Goal: Task Accomplishment & Management: Use online tool/utility

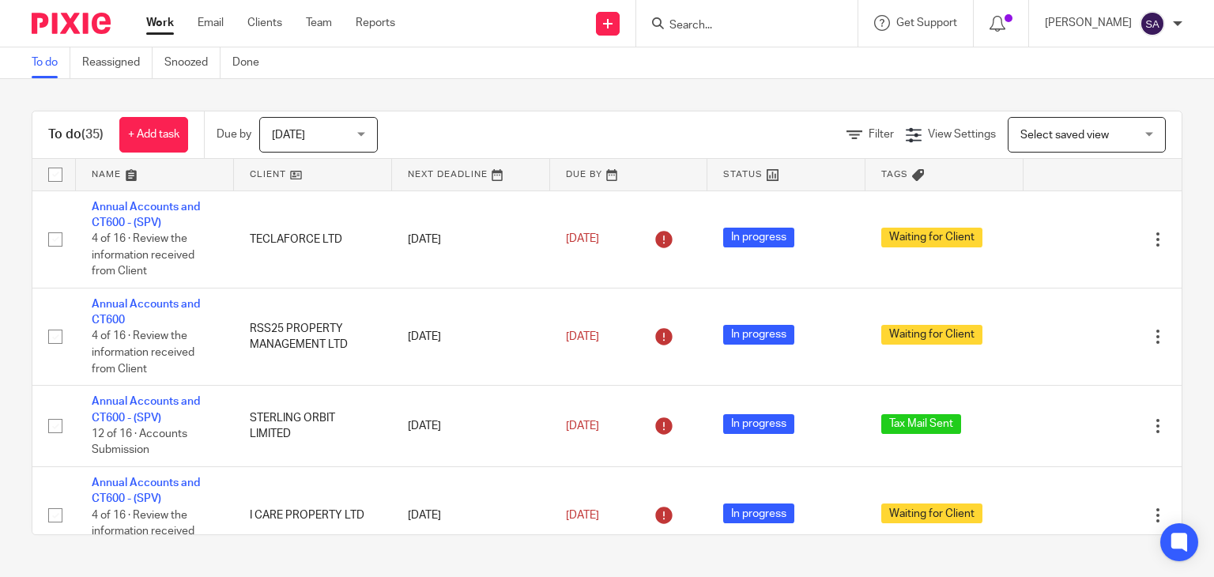
click at [687, 24] on input "Search" at bounding box center [739, 26] width 142 height 14
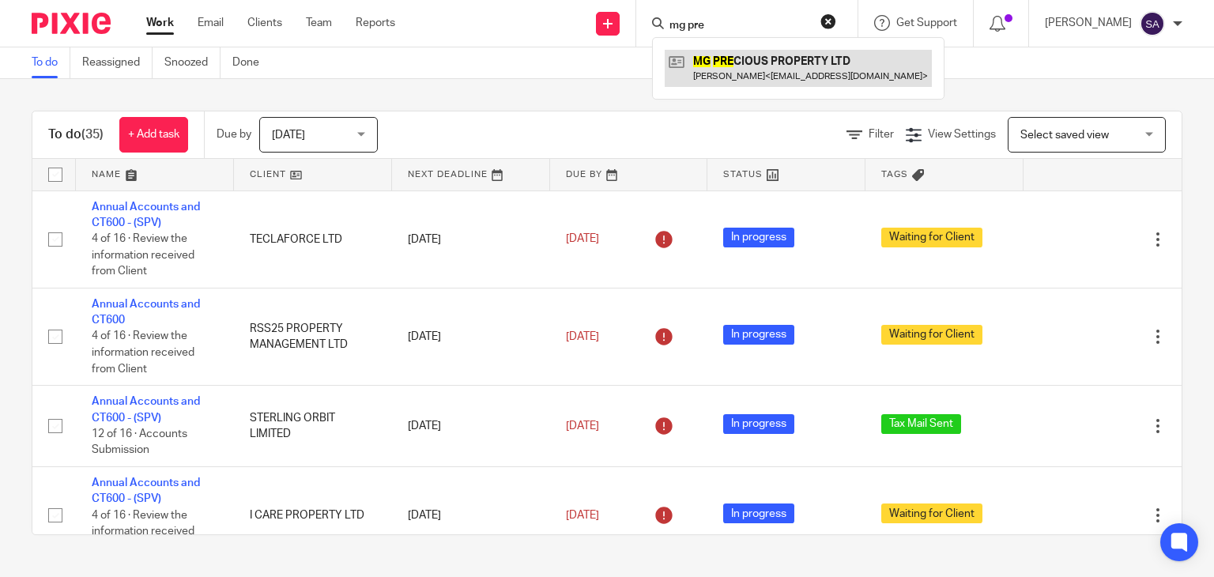
type input "mg pre"
click at [767, 77] on link at bounding box center [797, 68] width 267 height 36
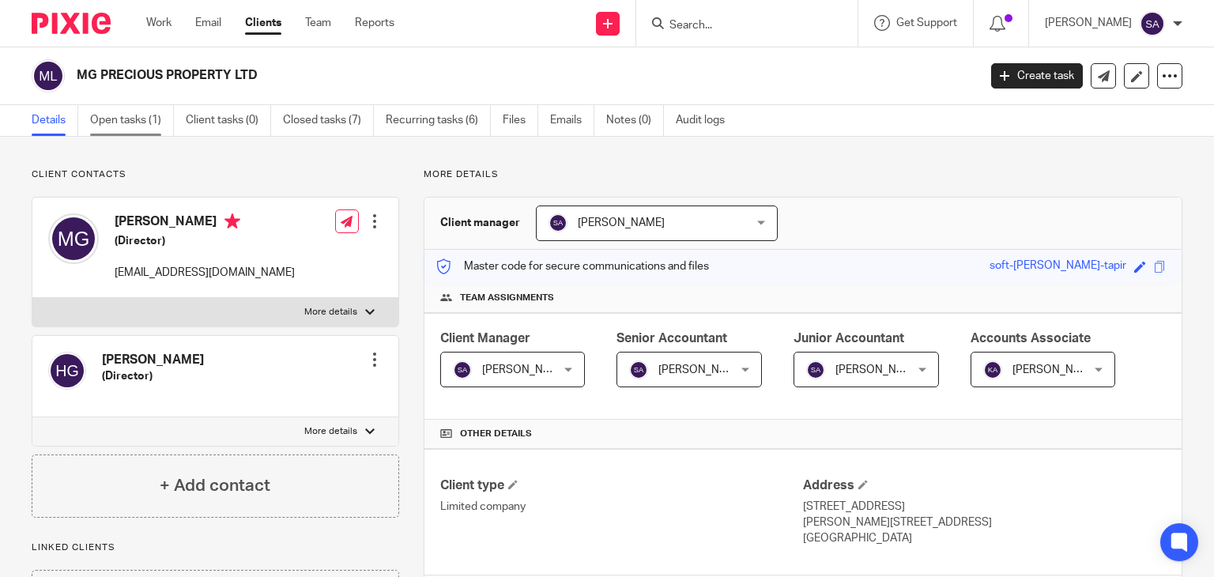
click at [151, 115] on link "Open tasks (1)" at bounding box center [132, 120] width 84 height 31
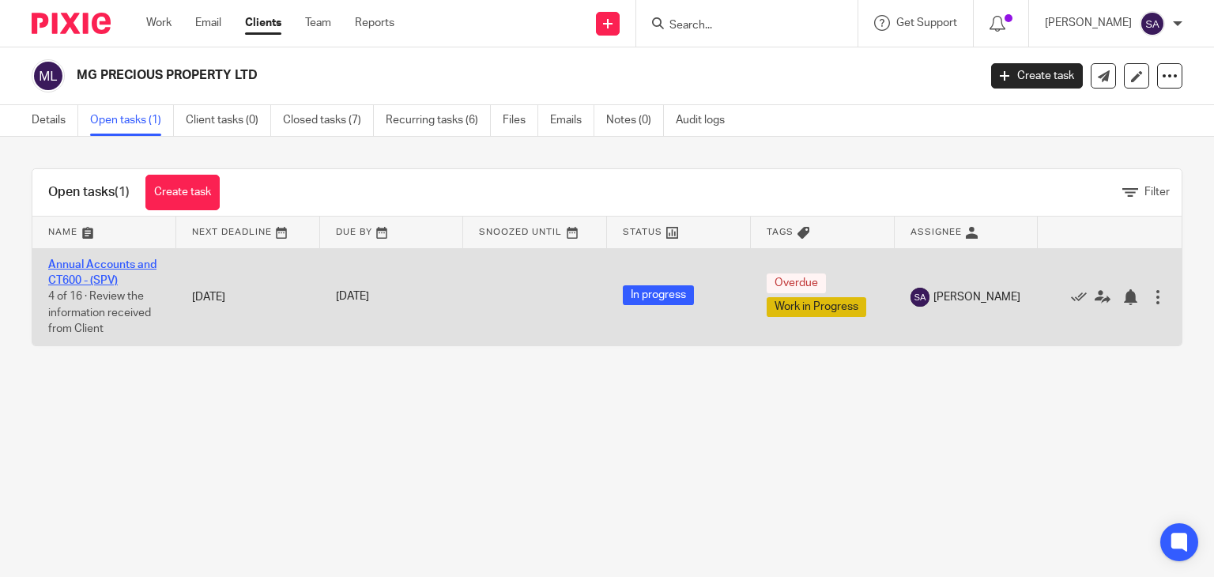
click at [70, 265] on link "Annual Accounts and CT600 - (SPV)" at bounding box center [102, 272] width 108 height 27
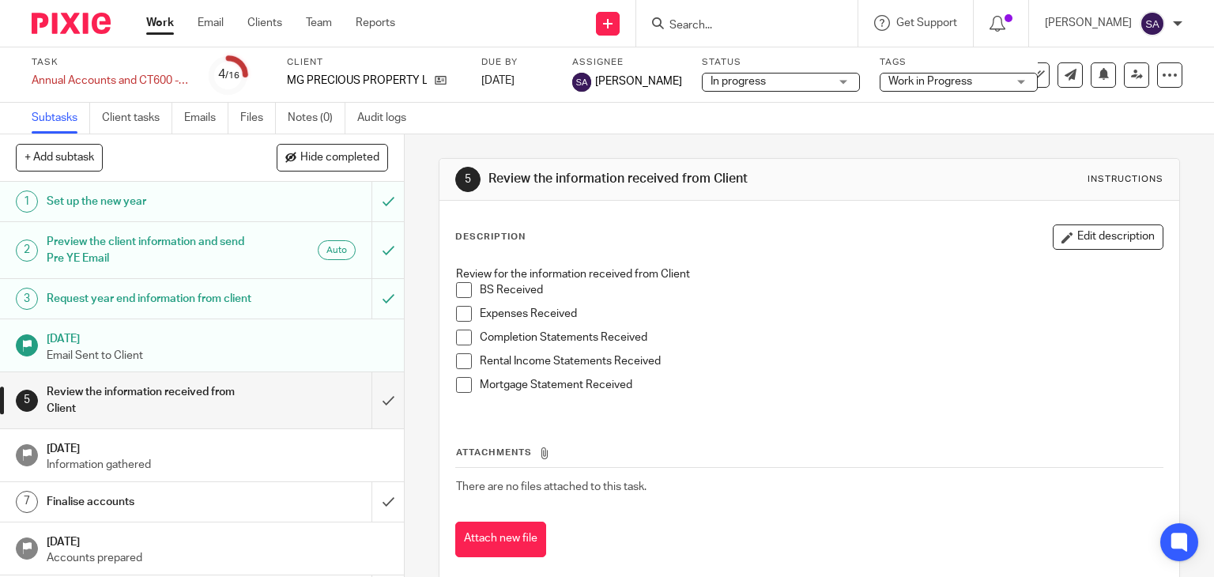
click at [888, 87] on span "Work in Progress" at bounding box center [947, 81] width 119 height 17
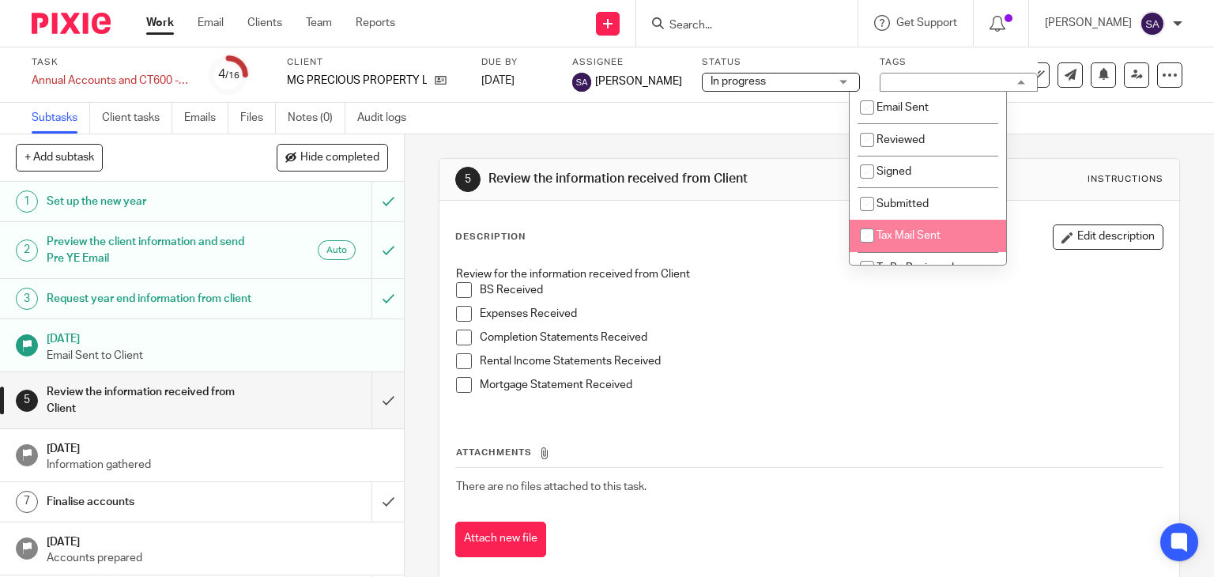
click at [917, 235] on span "Tax Mail Sent" at bounding box center [908, 235] width 64 height 11
checkbox input "true"
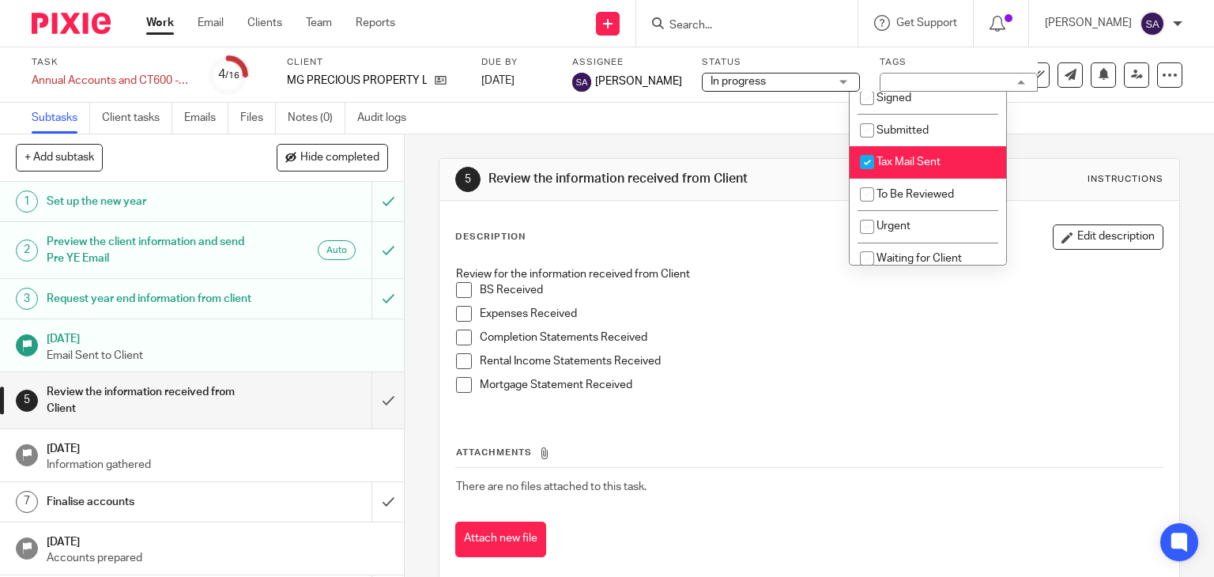
scroll to position [150, 0]
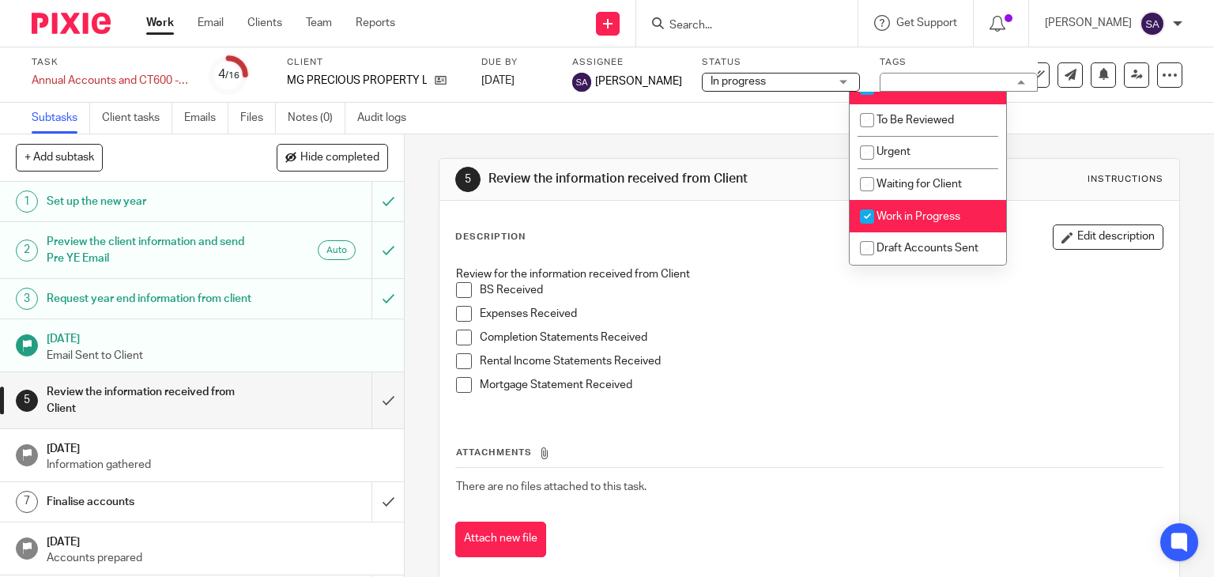
click at [920, 203] on li "Work in Progress" at bounding box center [927, 216] width 156 height 32
checkbox input "false"
click at [775, 213] on div "Description Edit description Review for the information received from Client BS…" at bounding box center [809, 391] width 740 height 380
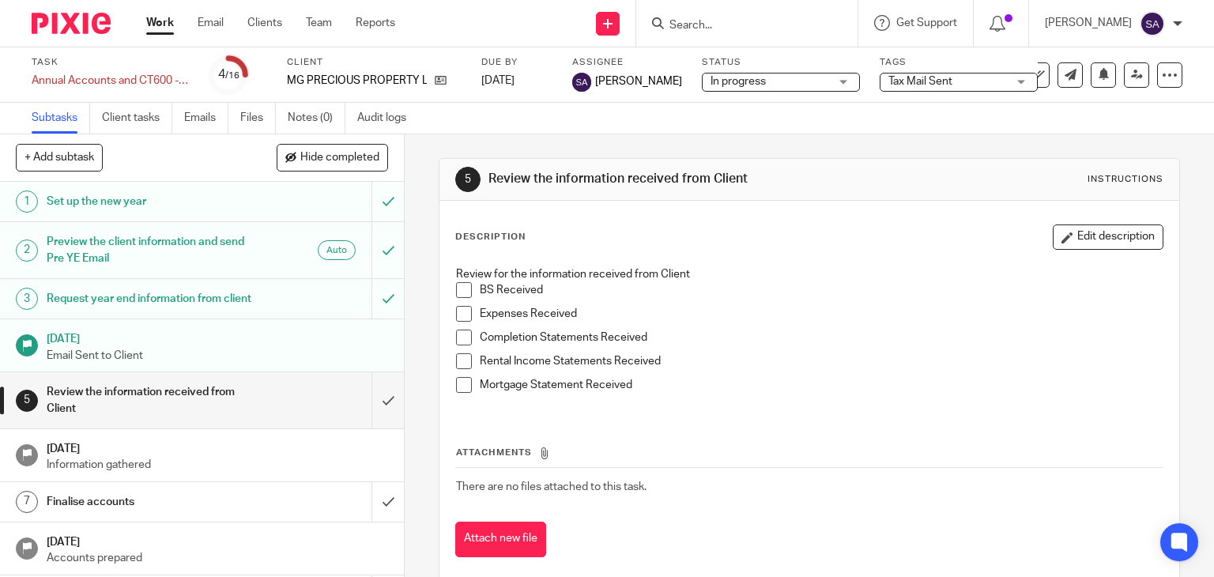
scroll to position [79, 0]
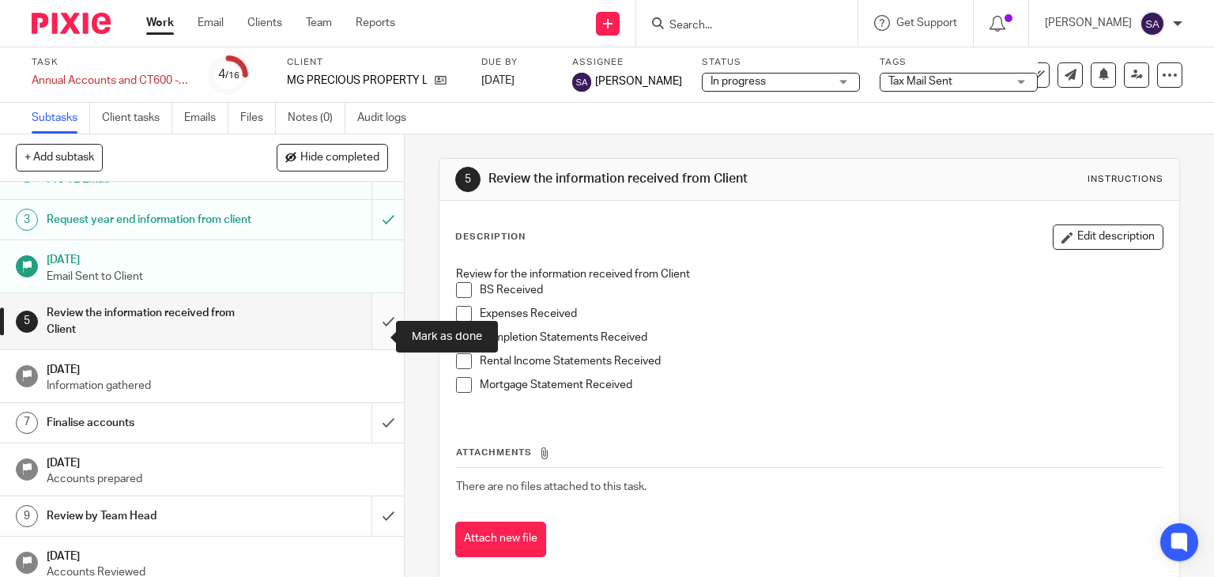
click at [375, 331] on input "submit" at bounding box center [202, 321] width 404 height 56
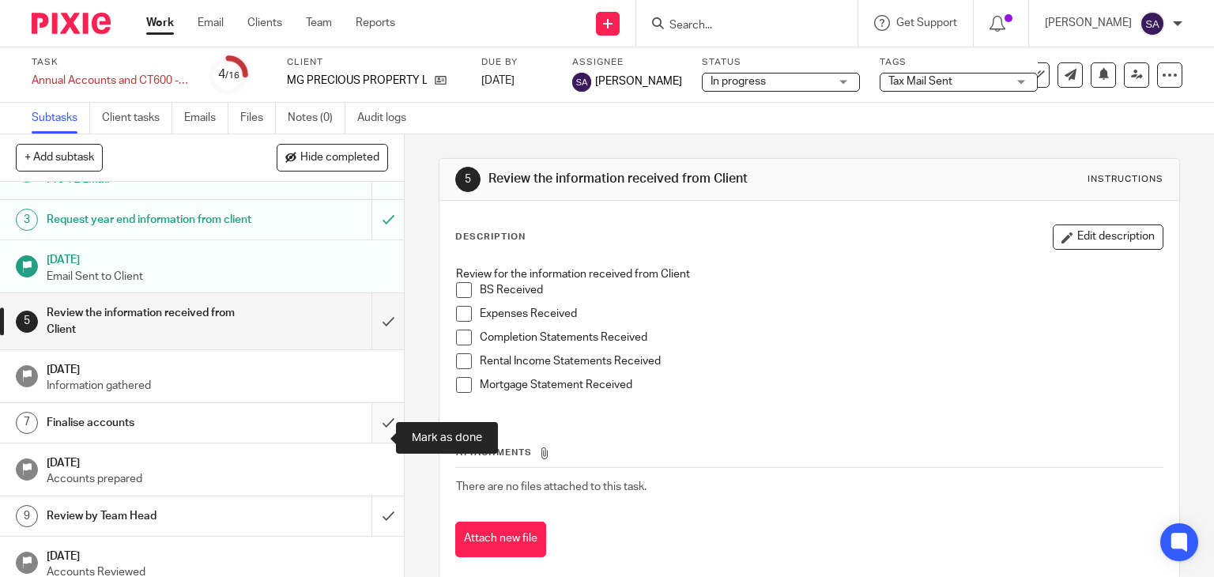
click at [370, 442] on input "submit" at bounding box center [202, 423] width 404 height 40
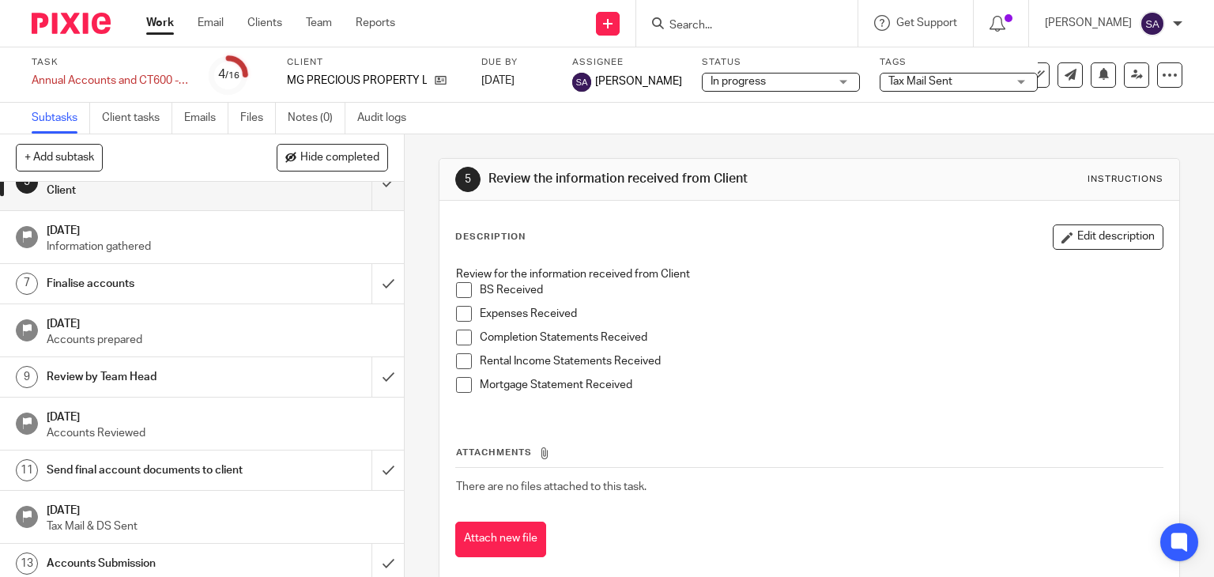
scroll to position [237, 0]
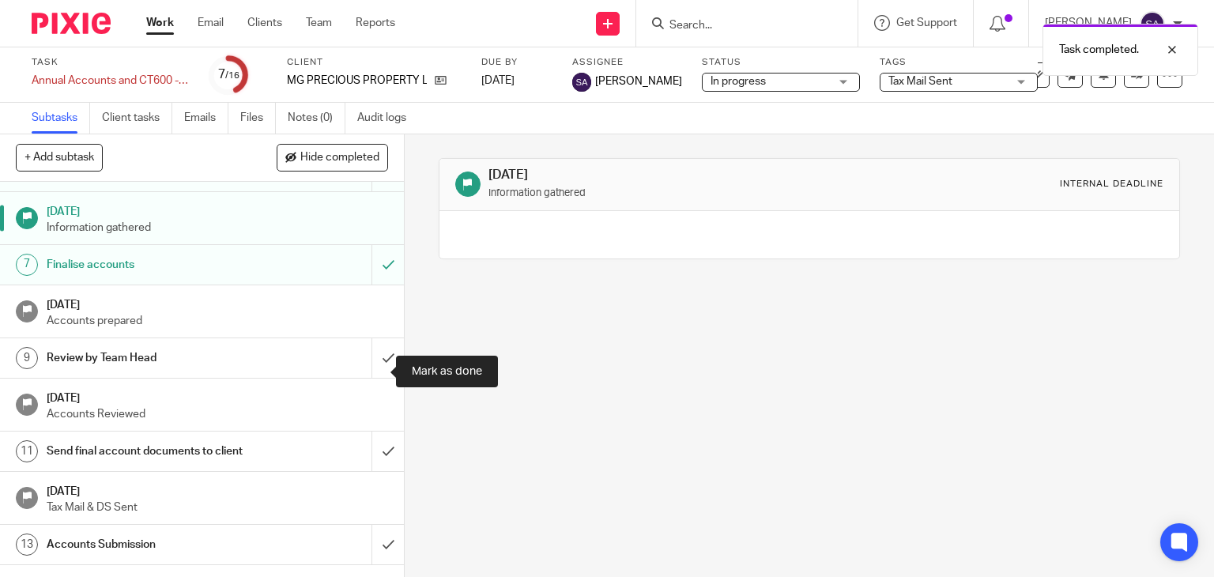
scroll to position [316, 0]
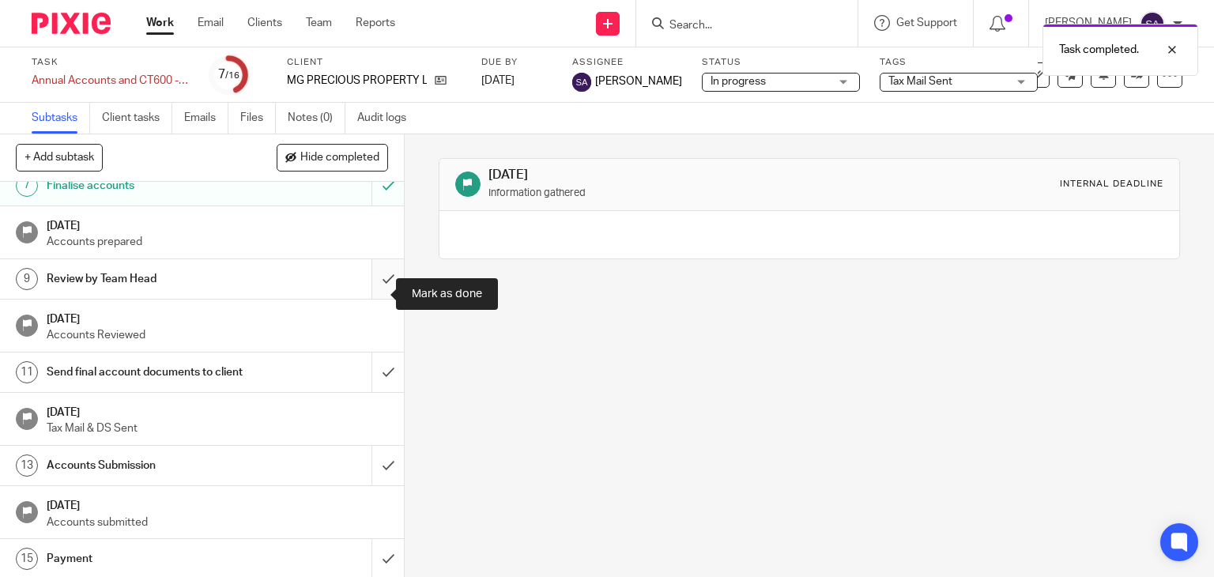
click at [372, 299] on input "submit" at bounding box center [202, 279] width 404 height 40
click at [302, 384] on div "Send final account documents to client" at bounding box center [201, 372] width 309 height 24
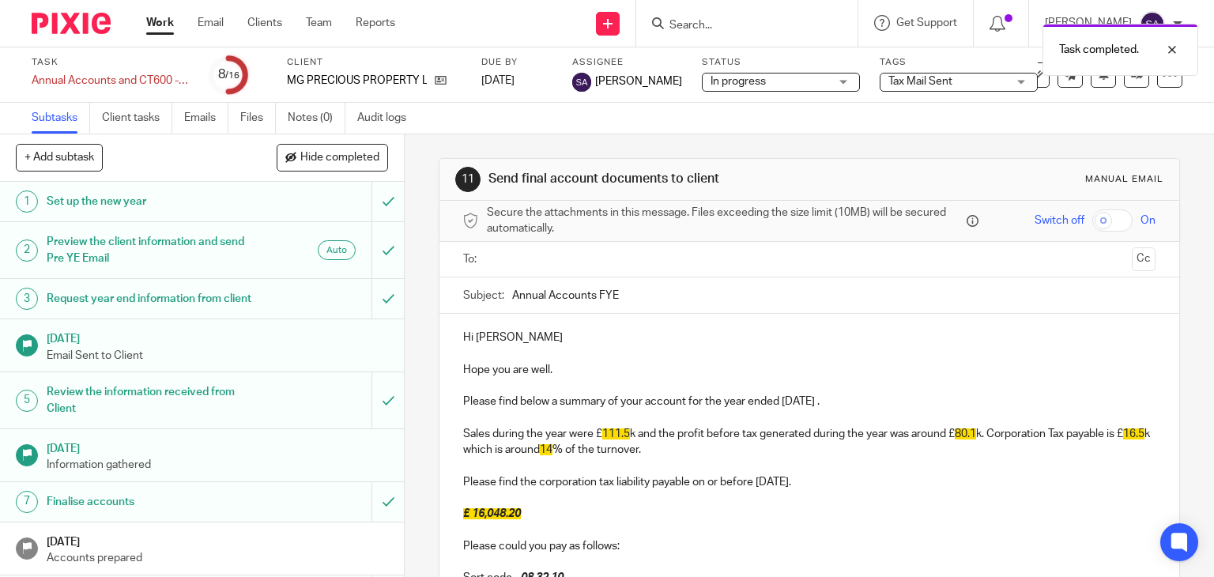
click at [617, 295] on input "Annual Accounts FYE" at bounding box center [834, 295] width 644 height 36
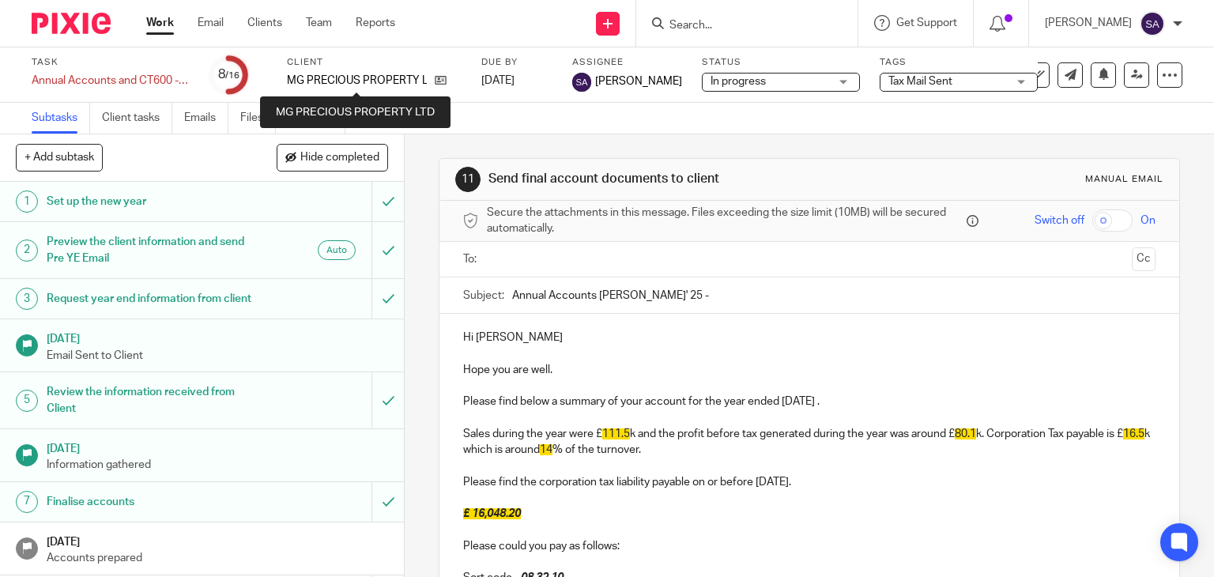
click at [291, 81] on p "MG PRECIOUS PROPERTY LTD" at bounding box center [357, 81] width 140 height 16
drag, startPoint x: 281, startPoint y: 84, endPoint x: 417, endPoint y: 80, distance: 136.0
click at [417, 80] on div "Task Annual Accounts and CT600 - (SPV) Save Annual Accounts and CT600 - (SPV) 8…" at bounding box center [511, 75] width 958 height 38
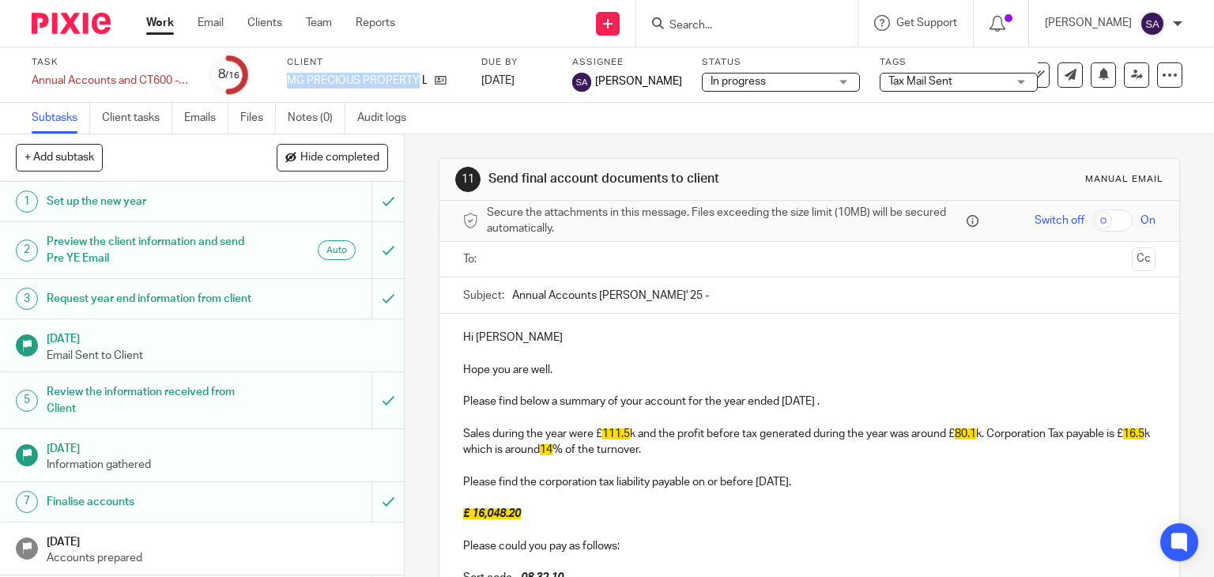
copy p "MG PRECIOUS PROPERTY"
click at [691, 292] on input "Annual Accounts [PERSON_NAME]' 25 -" at bounding box center [834, 295] width 644 height 36
paste input "MG PRECIOUS PROPERTY"
type input "Annual Accounts FYE Jan' 25 - MG PRECIOUS PROPERTY LTD"
click at [528, 334] on p "Hi Mahendra" at bounding box center [809, 337] width 693 height 16
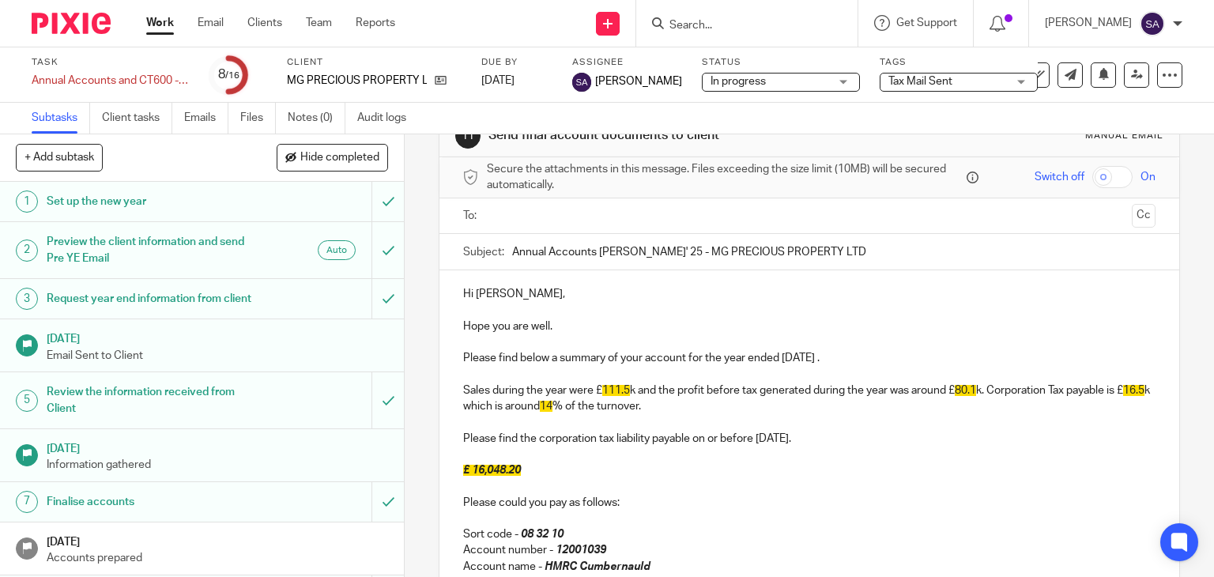
scroll to position [79, 0]
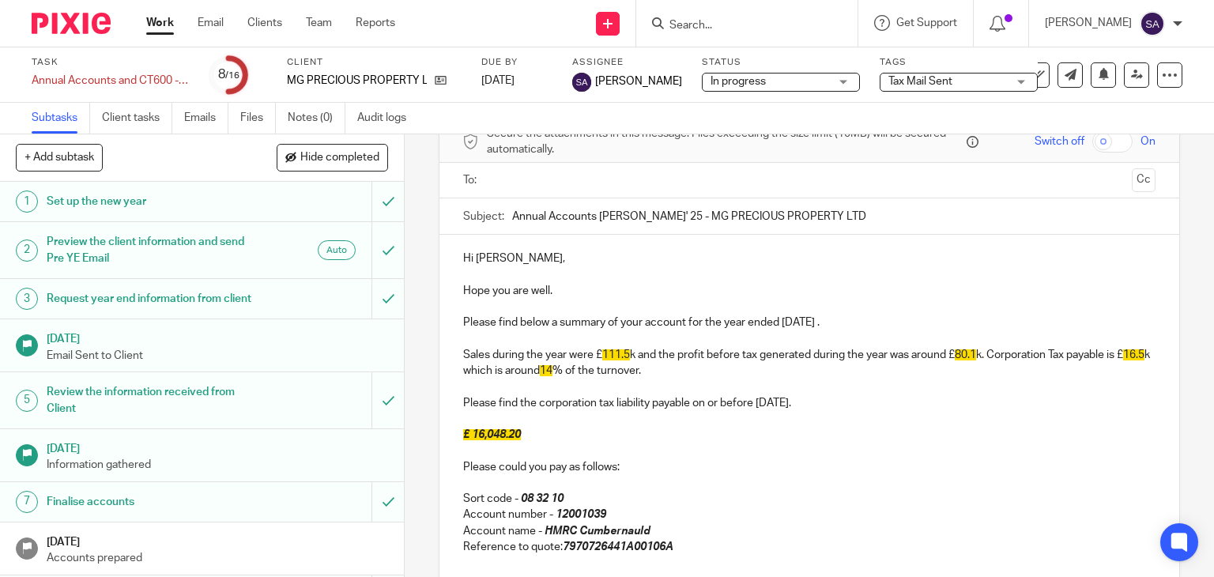
click at [863, 320] on p "Please find below a summary of your account for the year ended 31 Jan 2025 ." at bounding box center [809, 322] width 693 height 16
click at [863, 320] on p "Please find below a summary of your account for the year ended 31 Jan 2025." at bounding box center [809, 322] width 693 height 16
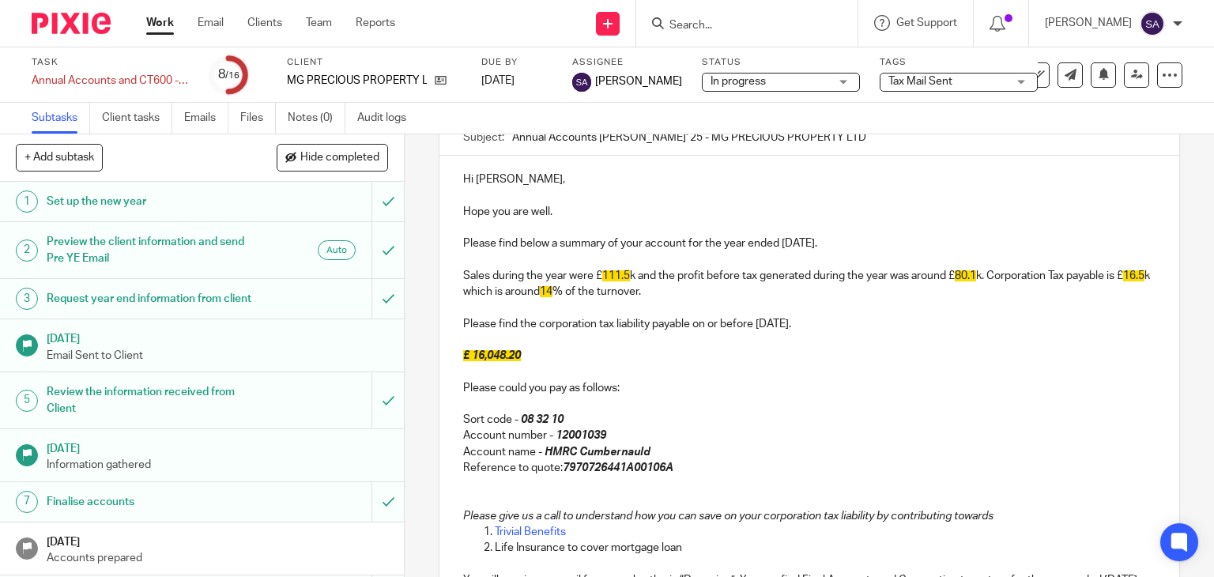
click at [632, 275] on p "Sales during the year were £ 111.5 k and the profit before tax generated during…" at bounding box center [809, 284] width 693 height 32
drag, startPoint x: 668, startPoint y: 273, endPoint x: 834, endPoint y: 273, distance: 165.9
click at [834, 273] on p "Sales during the year were £15.2k and the profit before tax generated during th…" at bounding box center [809, 284] width 693 height 32
click at [838, 274] on span "80.1" at bounding box center [827, 275] width 21 height 11
click at [819, 275] on p "Sales during the year were £15.2k and the loss for the year was around £k. Corp…" at bounding box center [809, 284] width 693 height 32
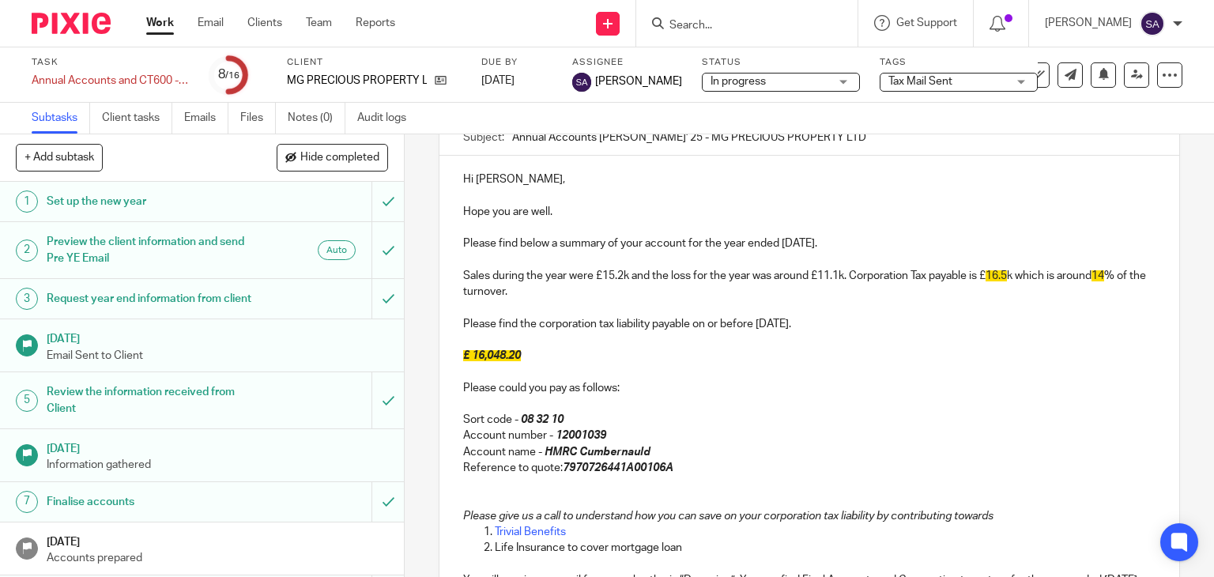
click at [855, 276] on p "Sales during the year were £15.2k and the loss for the year was around £11.1k. …" at bounding box center [809, 284] width 693 height 32
click at [989, 276] on p "Sales during the year were £15.2k and the loss for the year was around £11.1k. …" at bounding box center [809, 284] width 693 height 32
drag, startPoint x: 607, startPoint y: 288, endPoint x: 1046, endPoint y: 280, distance: 439.4
click at [1046, 280] on p "Sales during the year were £15.2k and the loss for the year was around £11.1k. …" at bounding box center [809, 284] width 693 height 32
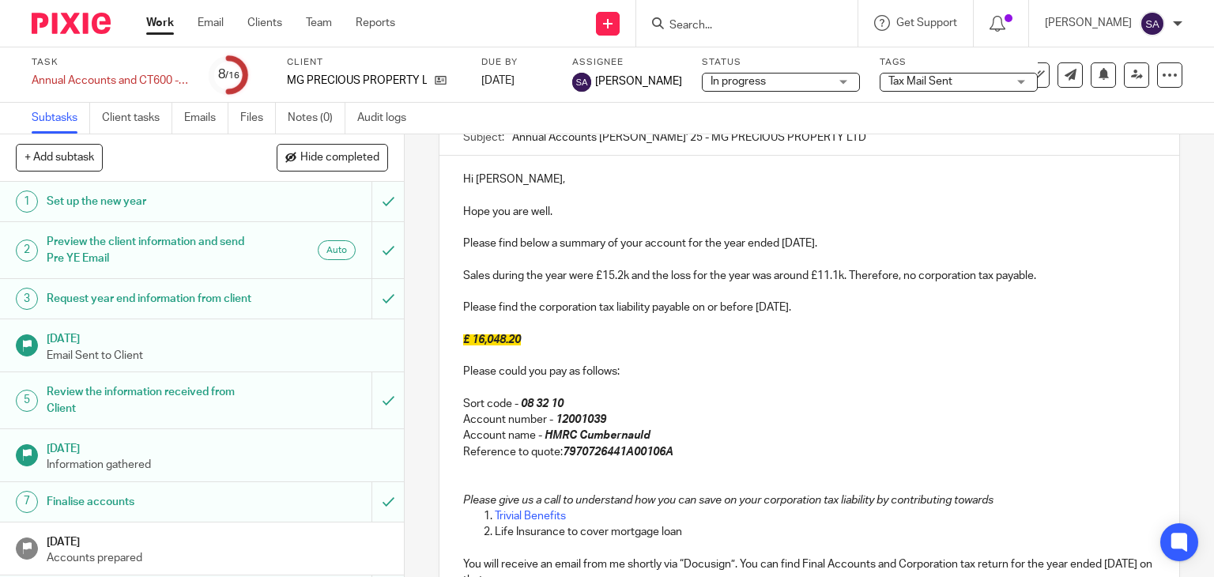
click at [1001, 278] on p "Sales during the year were £15.2k and the loss for the year was around £11.1k. …" at bounding box center [809, 276] width 693 height 16
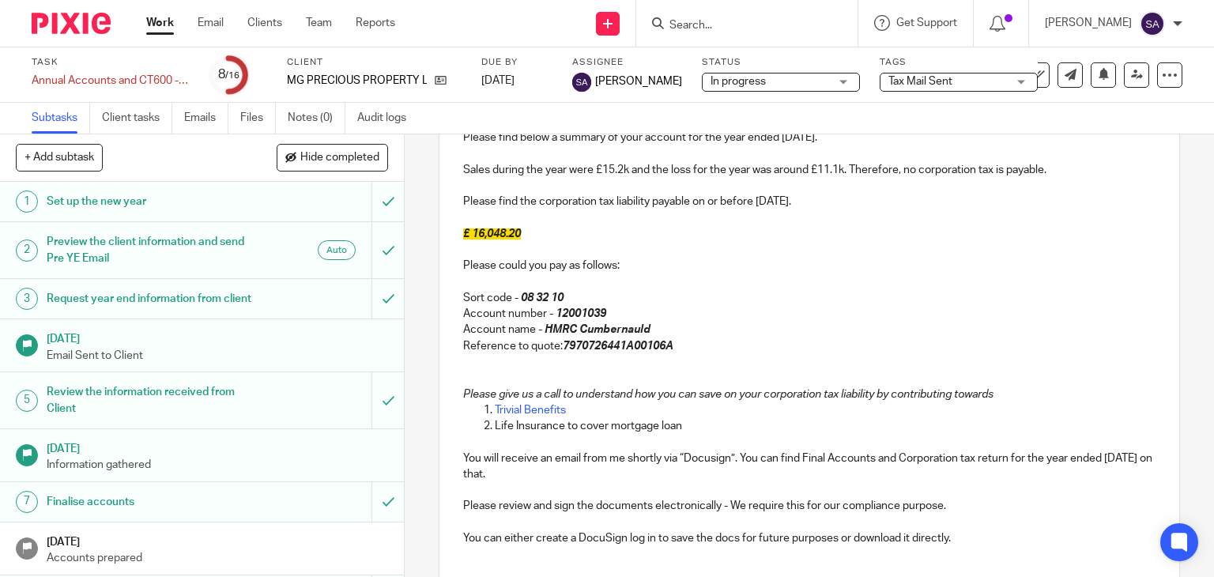
scroll to position [237, 0]
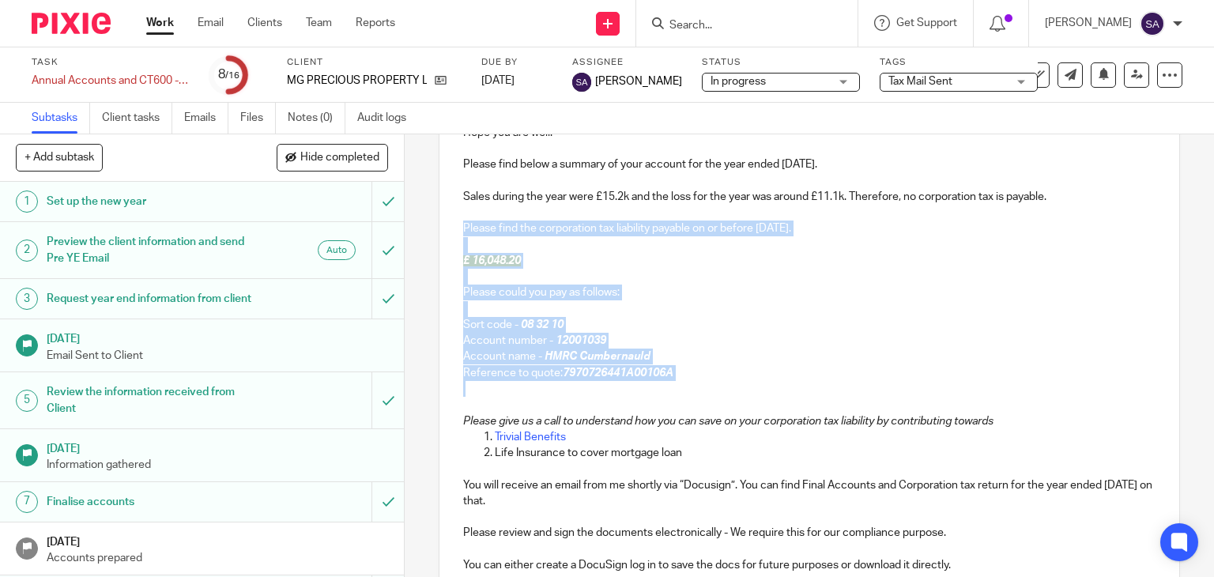
drag, startPoint x: 460, startPoint y: 229, endPoint x: 696, endPoint y: 383, distance: 282.0
click at [696, 383] on div "Hi Mahendra, Hope you are well. Please find below a summary of your account for…" at bounding box center [809, 331] width 740 height 508
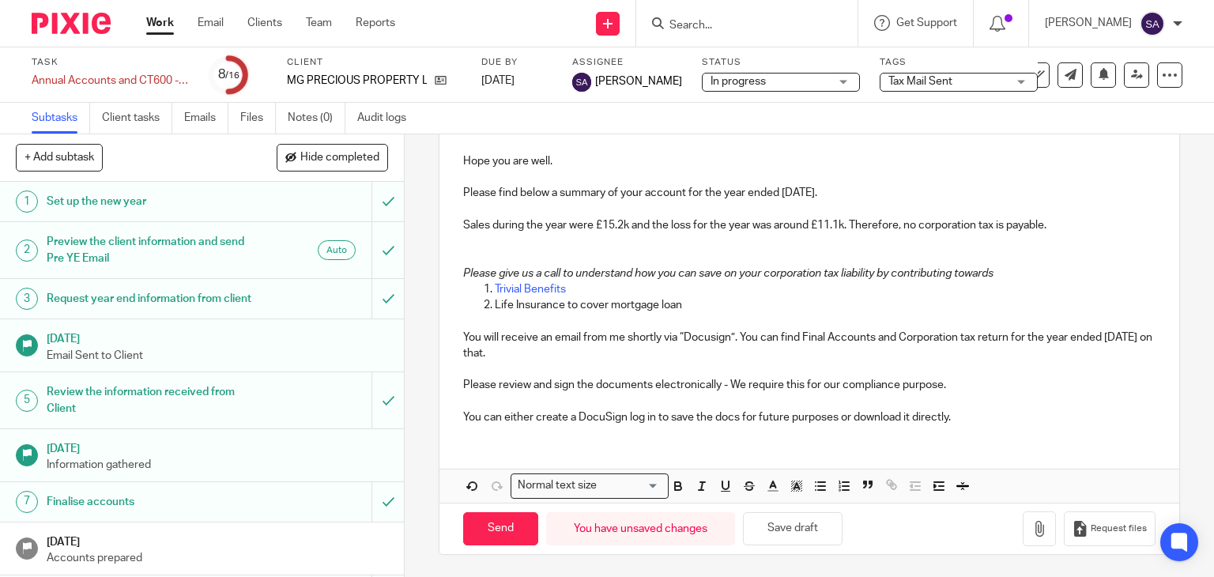
scroll to position [193, 0]
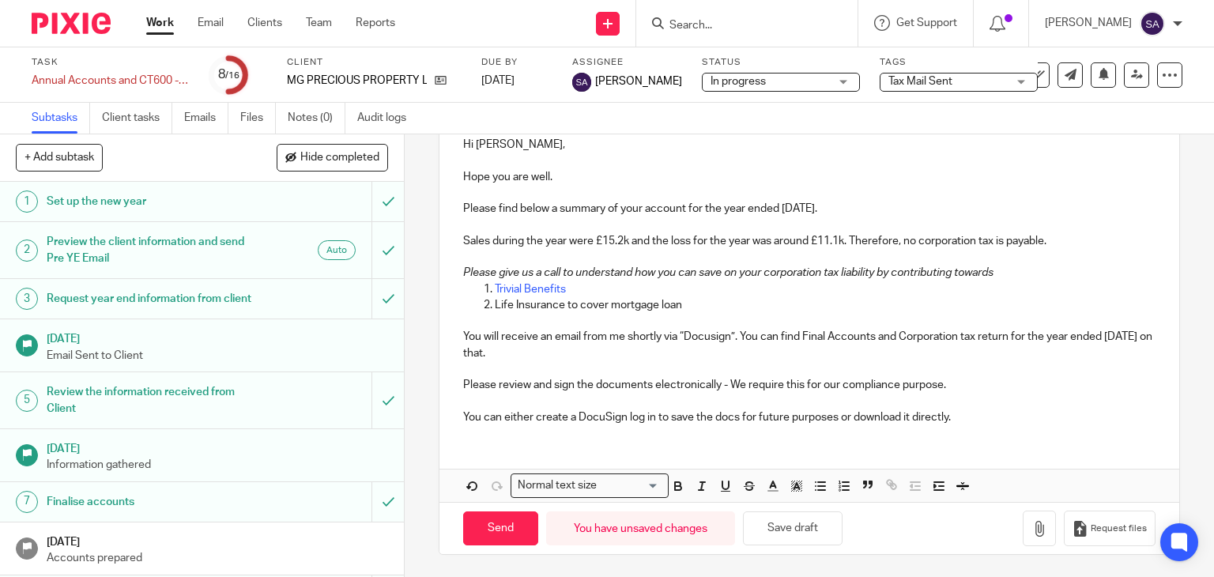
click at [712, 341] on p "You will receive an email from me shortly via “Docusign”. You can find Final Ac…" at bounding box center [809, 345] width 693 height 32
click at [973, 421] on p "You can either create a DocuSign log in to save the docs for future purposes or…" at bounding box center [809, 417] width 693 height 16
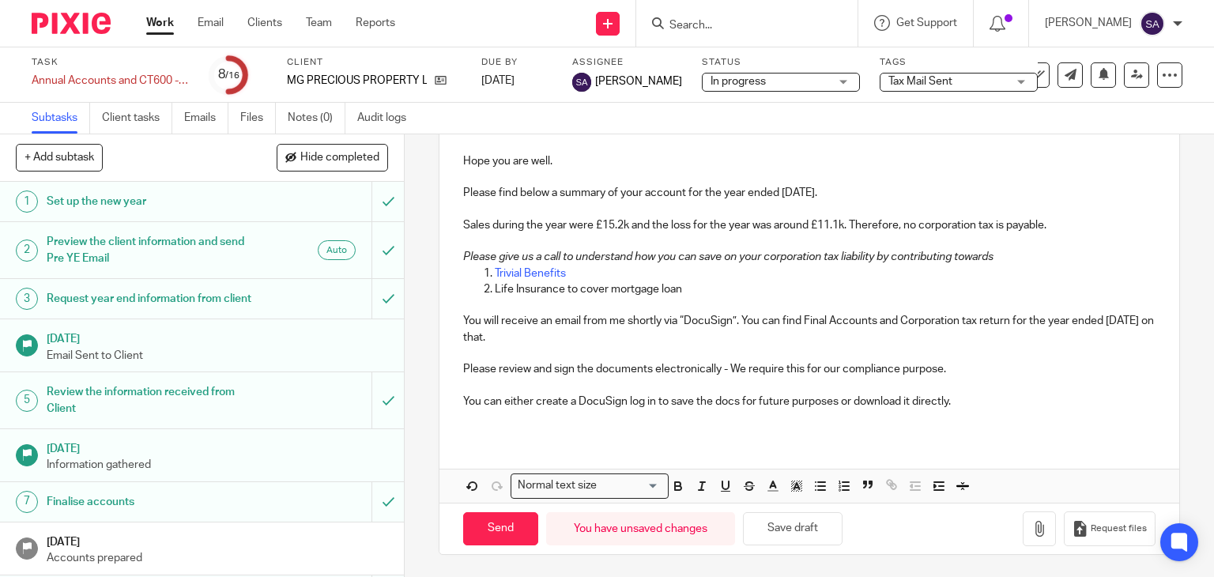
scroll to position [224, 0]
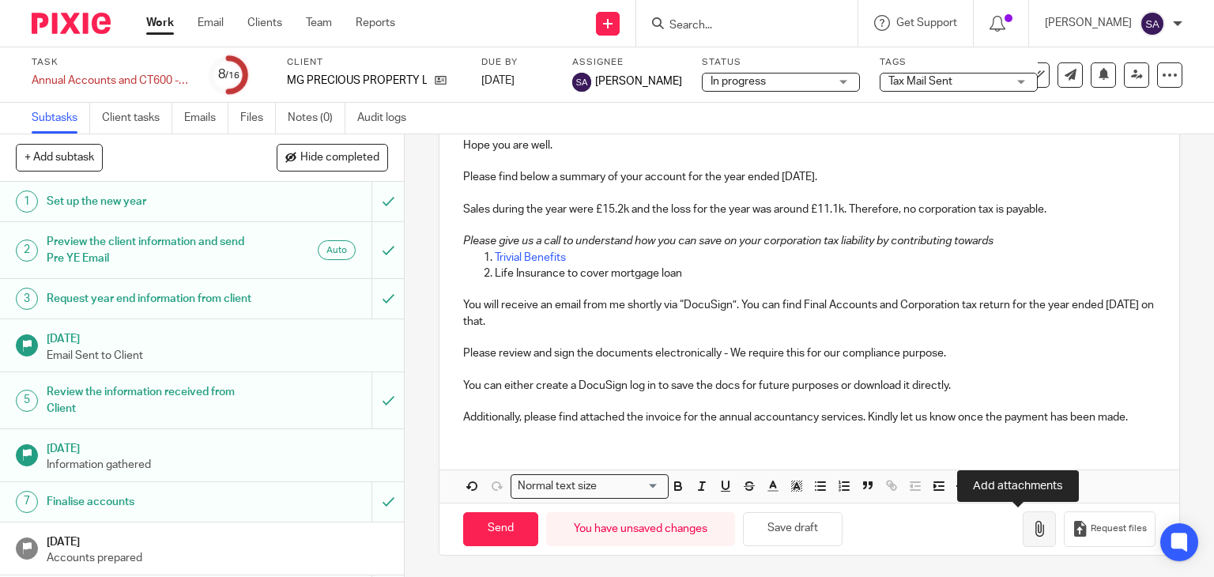
click at [1031, 525] on icon "button" at bounding box center [1039, 529] width 16 height 16
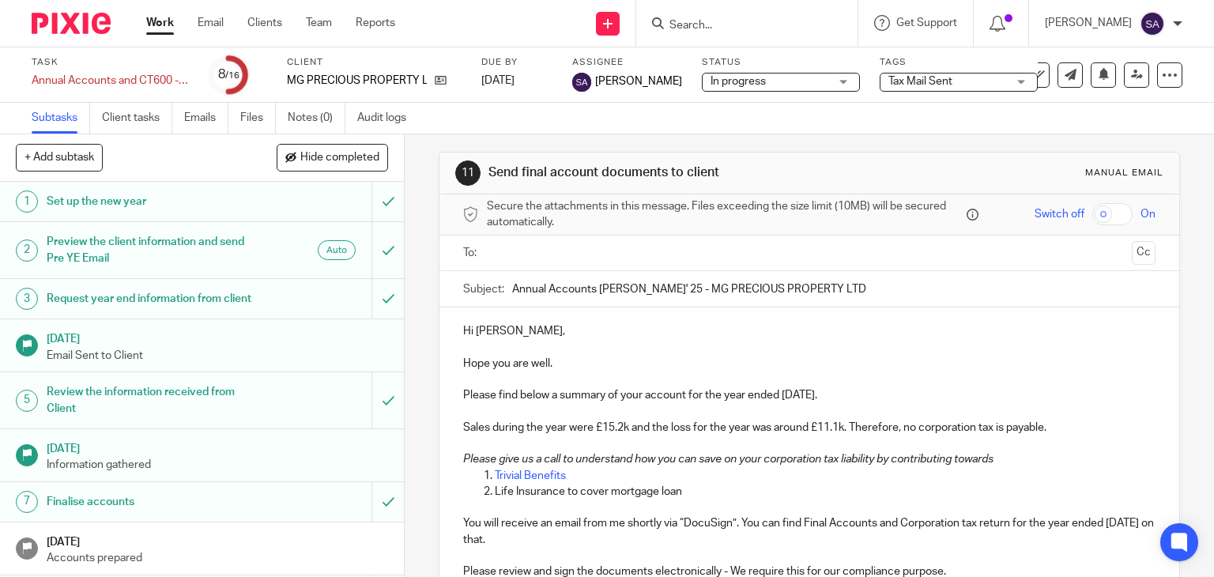
scroll to position [0, 0]
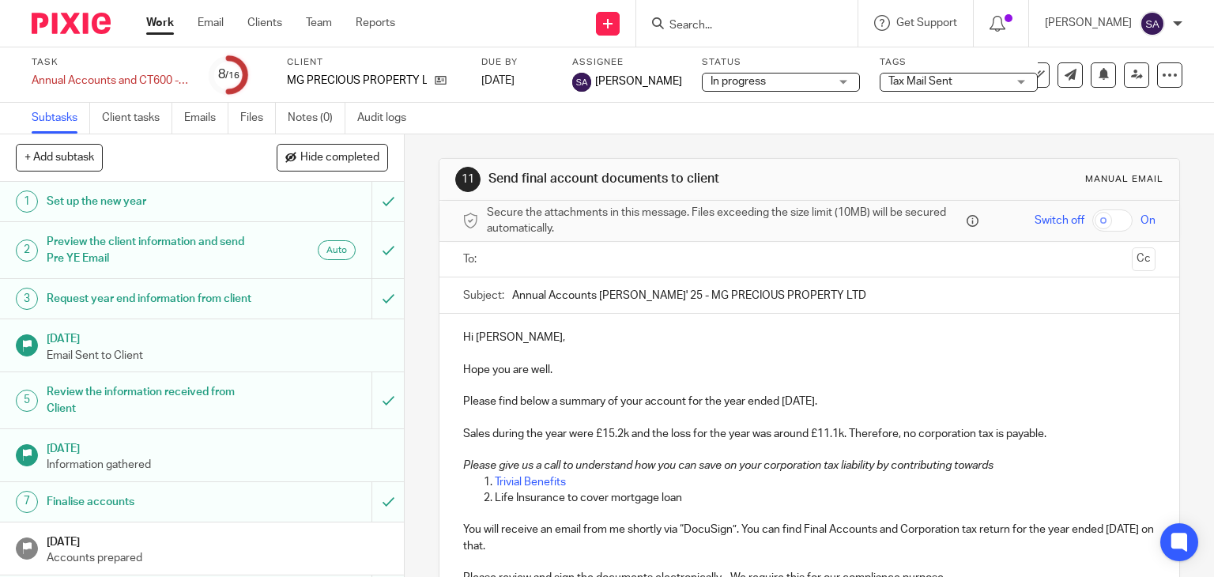
click at [539, 260] on input "text" at bounding box center [808, 259] width 633 height 18
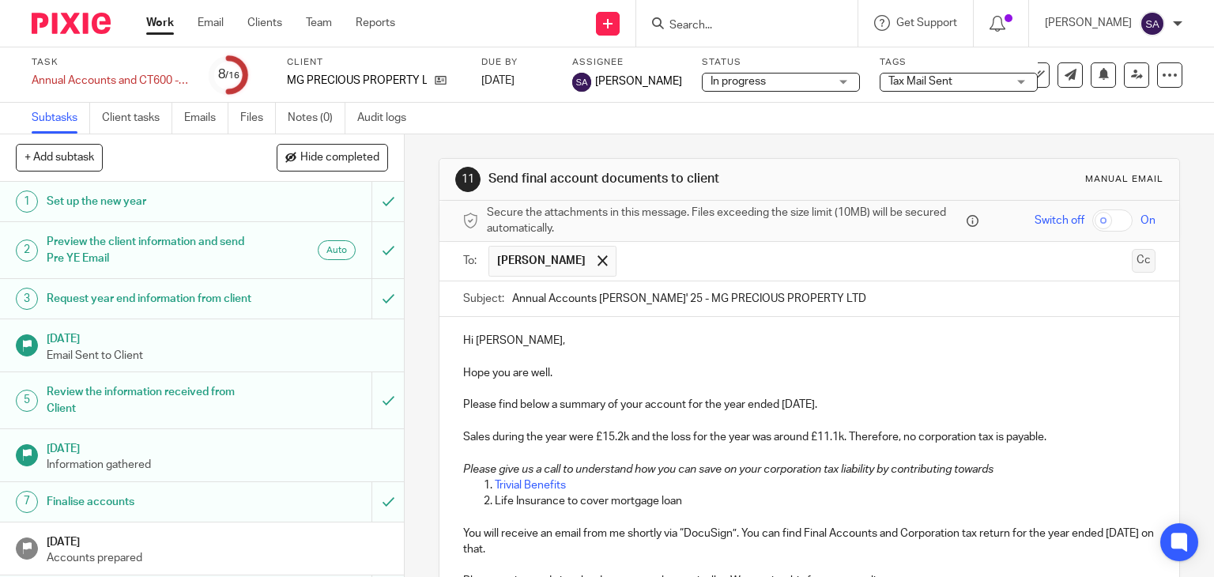
click at [1131, 263] on button "Cc" at bounding box center [1143, 261] width 24 height 24
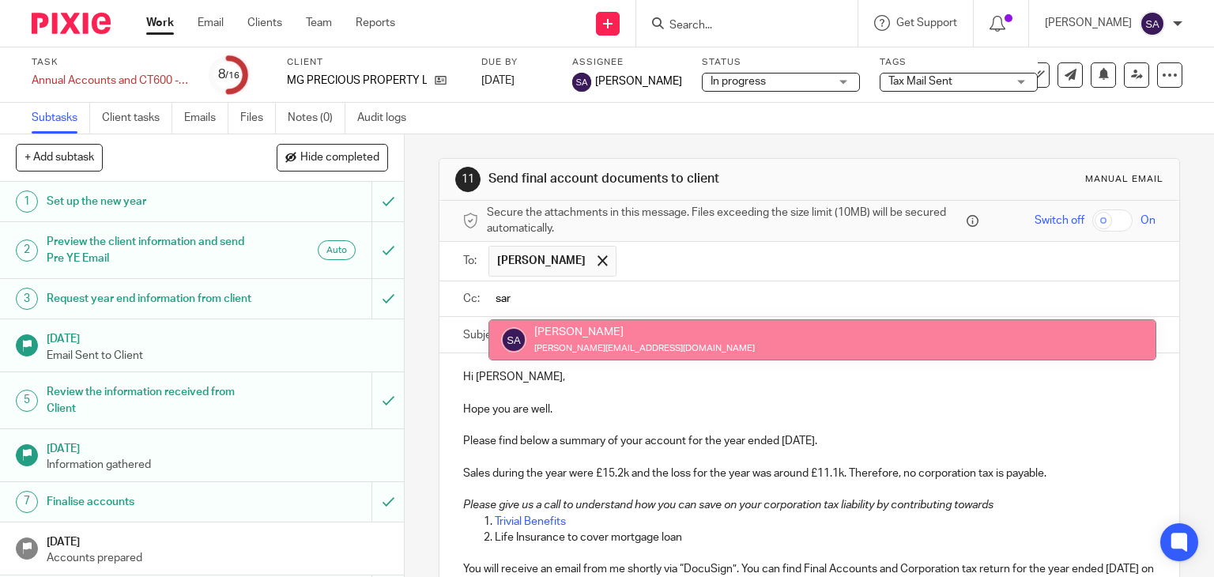
type input "sar"
drag, startPoint x: 583, startPoint y: 337, endPoint x: 380, endPoint y: 170, distance: 263.2
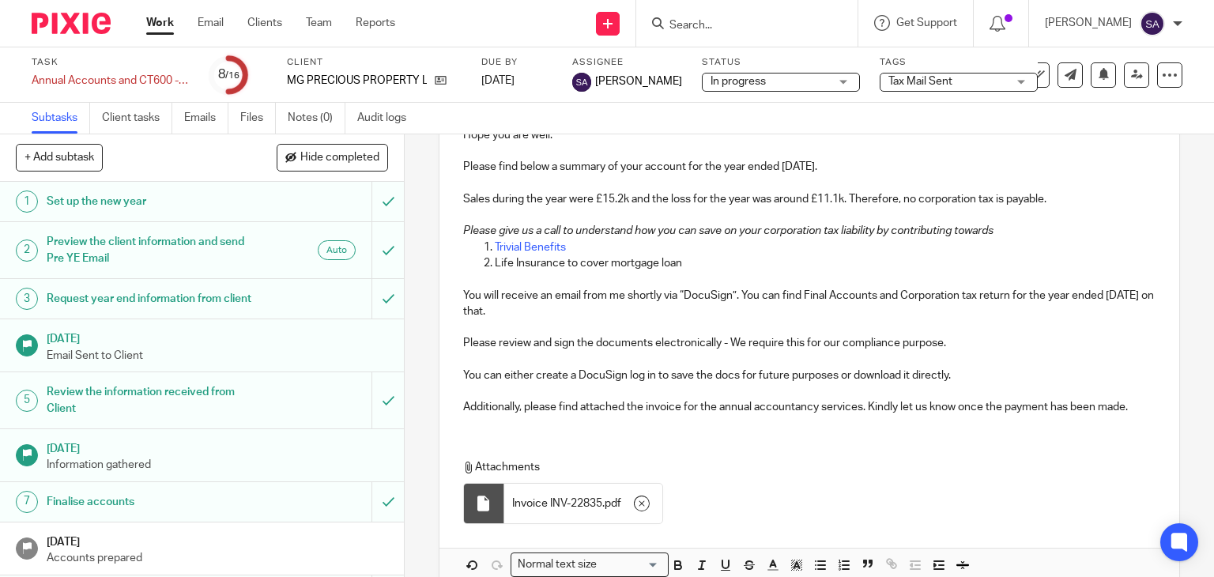
scroll to position [355, 0]
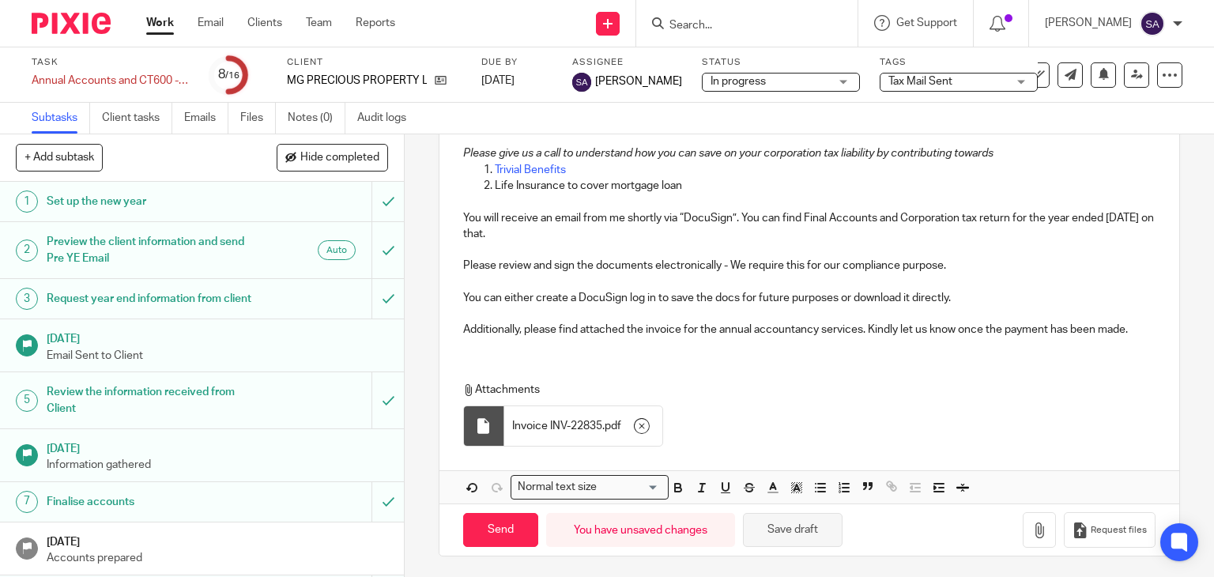
click at [808, 526] on button "Save draft" at bounding box center [793, 530] width 100 height 34
